Goal: Task Accomplishment & Management: Use online tool/utility

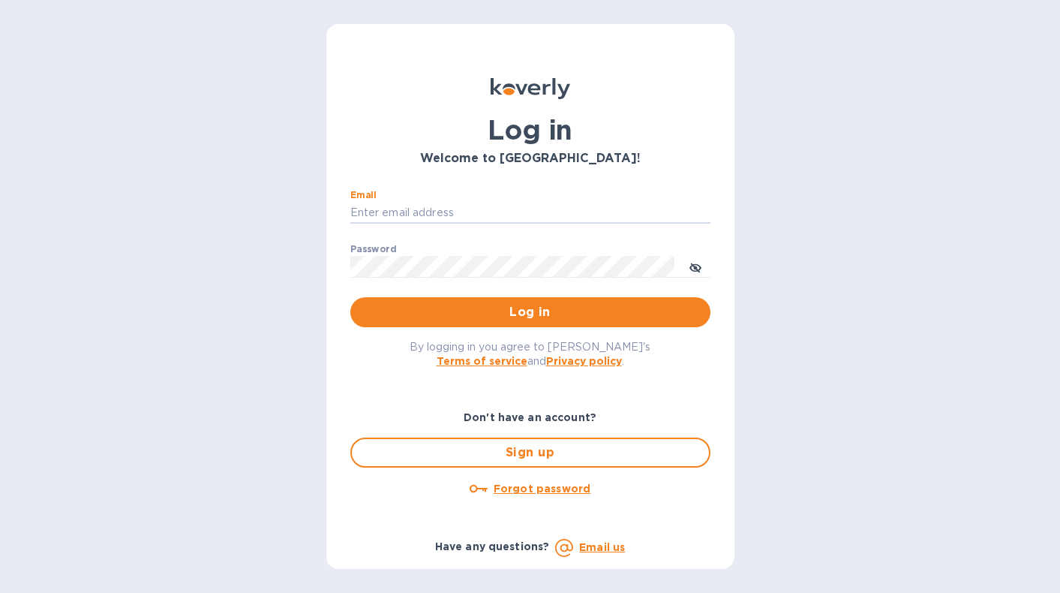
type input "[EMAIL_ADDRESS][DOMAIN_NAME]"
click at [530, 311] on button "Log in" at bounding box center [530, 312] width 360 height 30
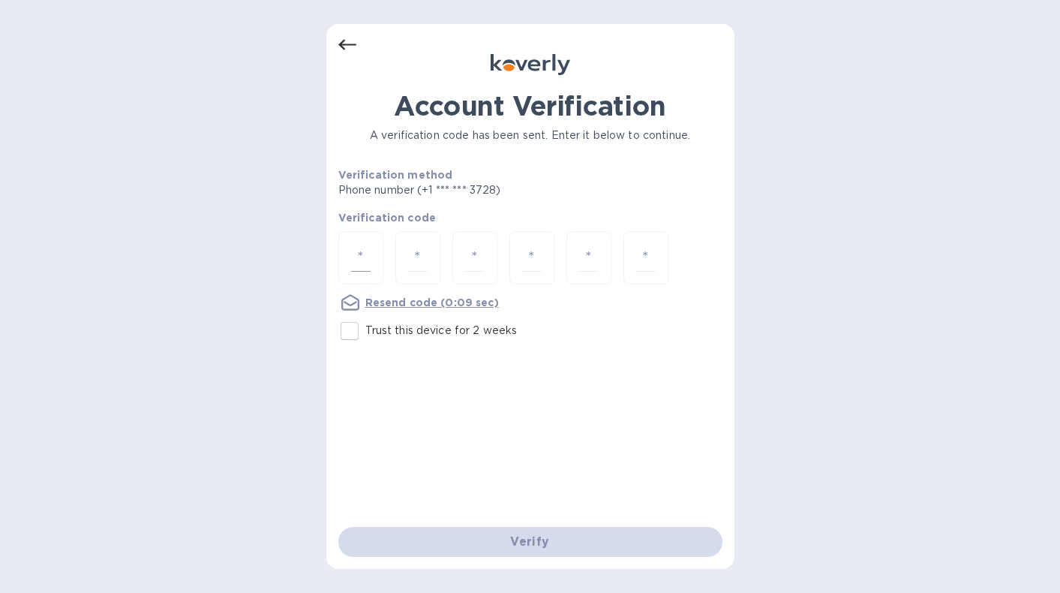
click at [357, 257] on input "number" at bounding box center [361, 258] width 20 height 28
type input "7"
type input "1"
type input "7"
type input "1"
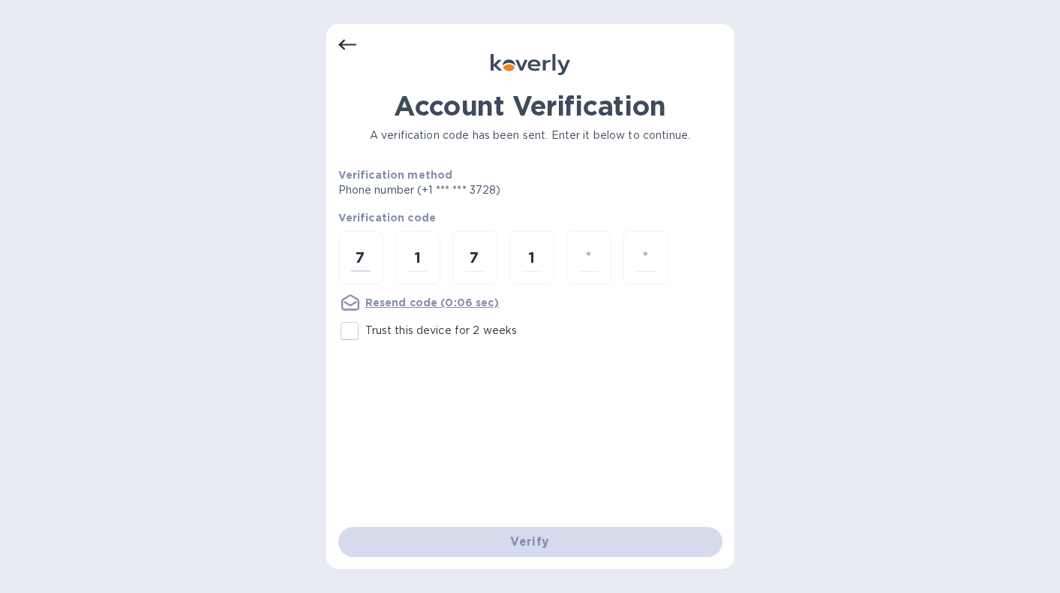
type input "1"
type input "9"
